Goal: Task Accomplishment & Management: Complete application form

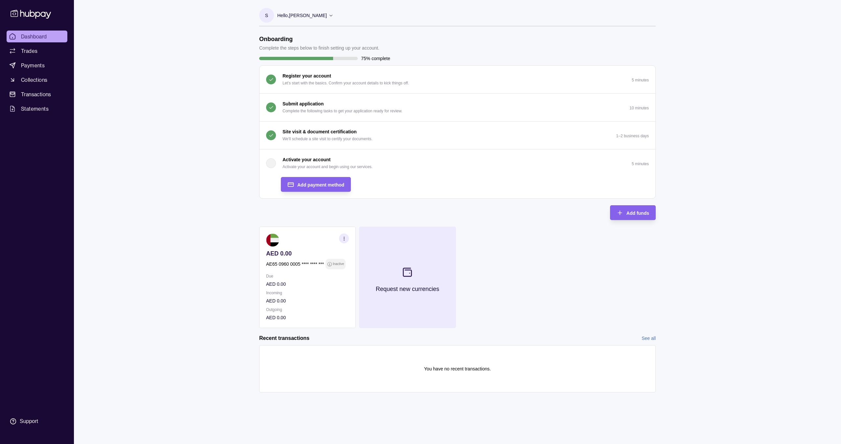
click at [410, 273] on icon at bounding box center [407, 272] width 11 height 11
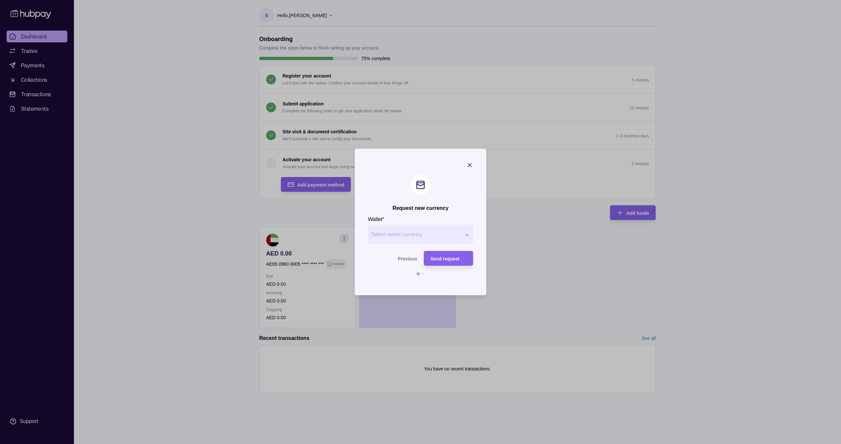
click at [417, 444] on div "Request new currency Wallet * Select wallet currency *** *** *** *** *** *** **…" at bounding box center [420, 444] width 841 height 0
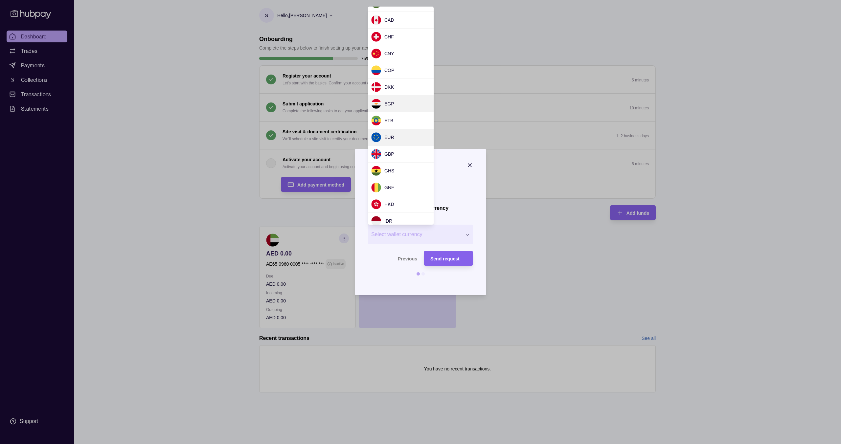
scroll to position [29, 0]
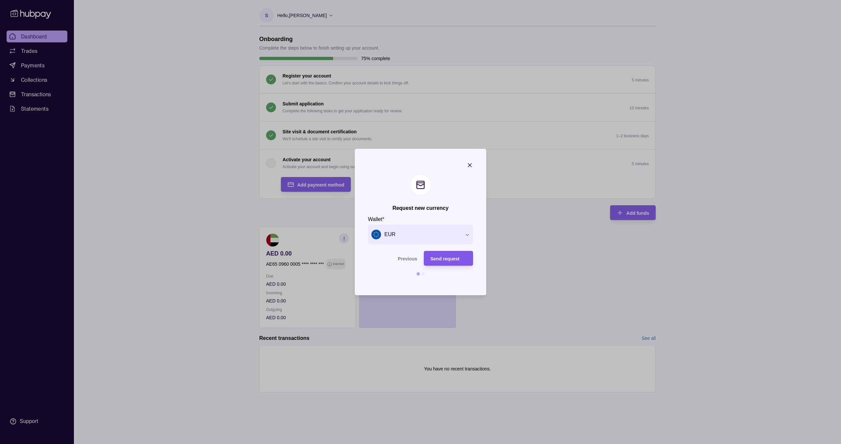
click at [439, 260] on span "Send request" at bounding box center [444, 258] width 29 height 5
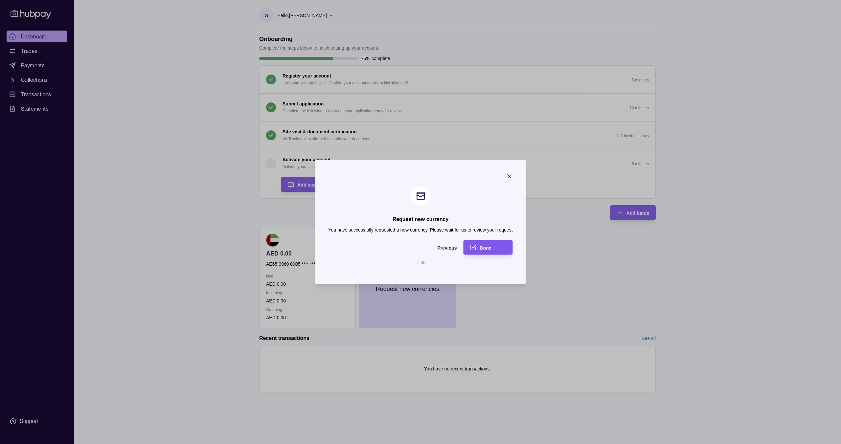
click at [499, 243] on div "Done" at bounding box center [493, 247] width 26 height 8
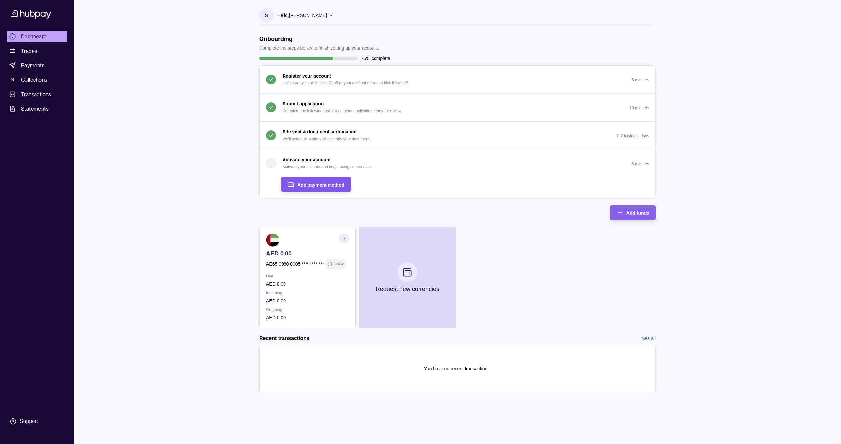
click at [308, 184] on span "Add payment method" at bounding box center [320, 184] width 47 height 5
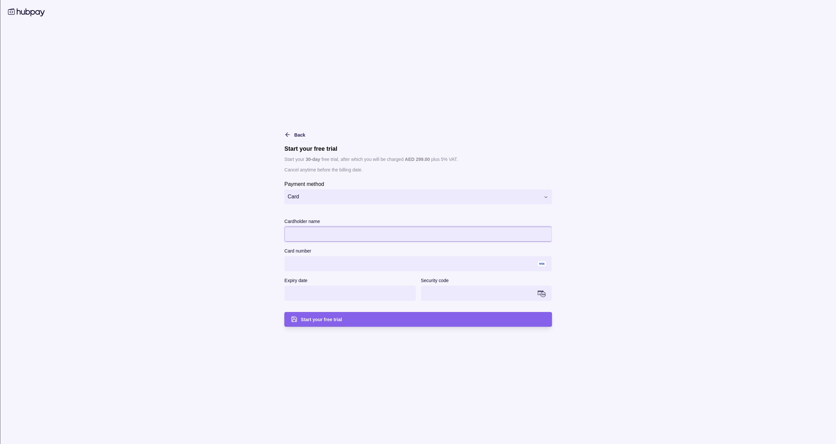
drag, startPoint x: 225, startPoint y: 274, endPoint x: 294, endPoint y: 276, distance: 69.0
click at [225, 274] on section "**********" at bounding box center [418, 222] width 836 height 444
click at [355, 318] on div "Start your free trial" at bounding box center [422, 319] width 244 height 8
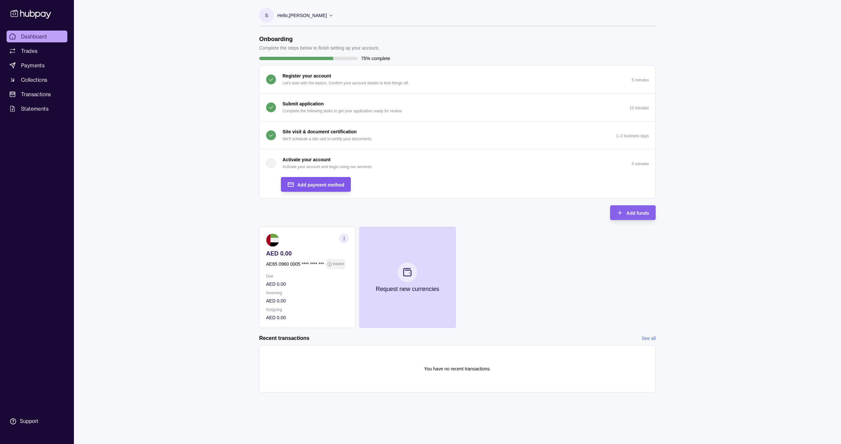
click at [321, 188] on div "Add payment method" at bounding box center [320, 185] width 47 height 8
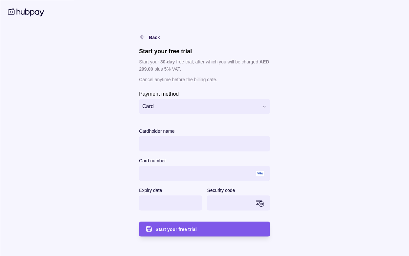
click at [178, 224] on div "Start your free trial" at bounding box center [199, 228] width 127 height 15
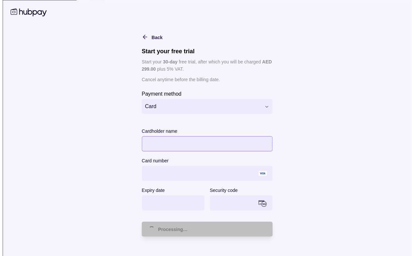
scroll to position [9, 0]
